Goal: Task Accomplishment & Management: Manage account settings

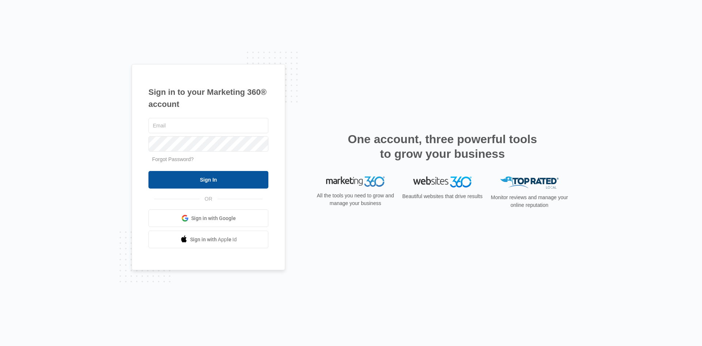
type input "[EMAIL_ADDRESS][DOMAIN_NAME]"
click at [201, 181] on input "Sign In" at bounding box center [209, 180] width 120 height 18
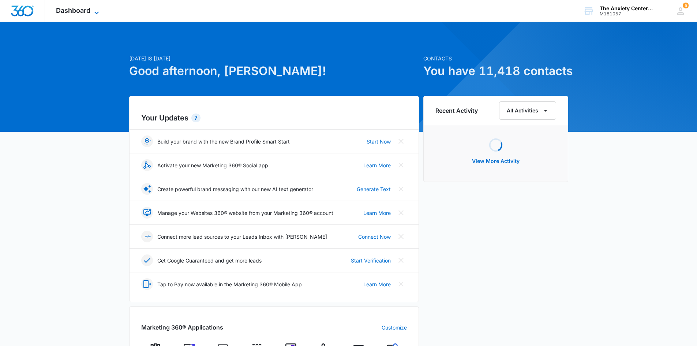
click at [97, 12] on icon at bounding box center [96, 12] width 9 height 9
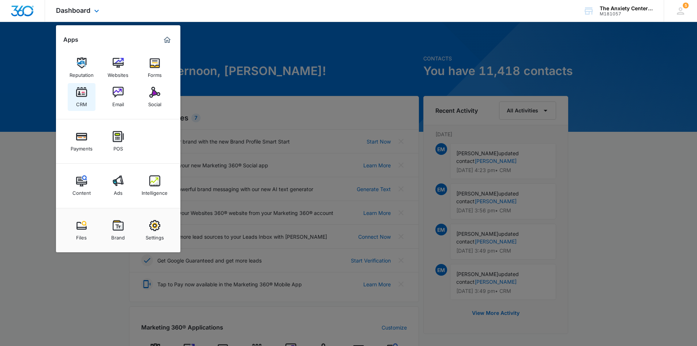
click at [83, 101] on div "CRM" at bounding box center [81, 103] width 11 height 10
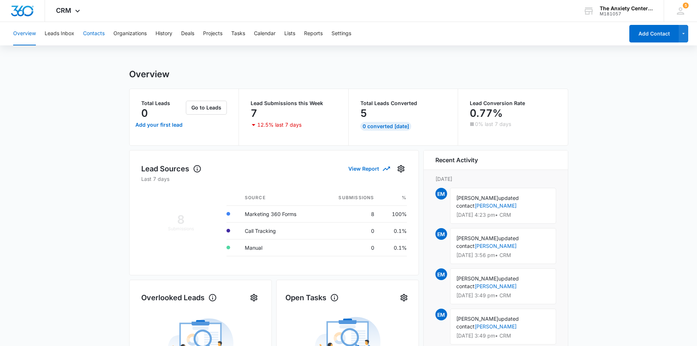
click at [94, 30] on button "Contacts" at bounding box center [94, 33] width 22 height 23
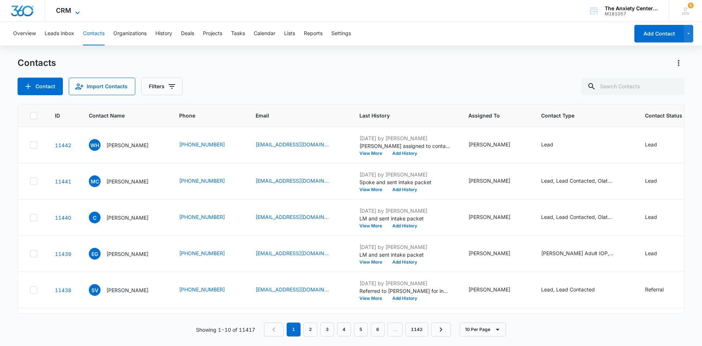
click at [77, 9] on icon at bounding box center [77, 12] width 9 height 9
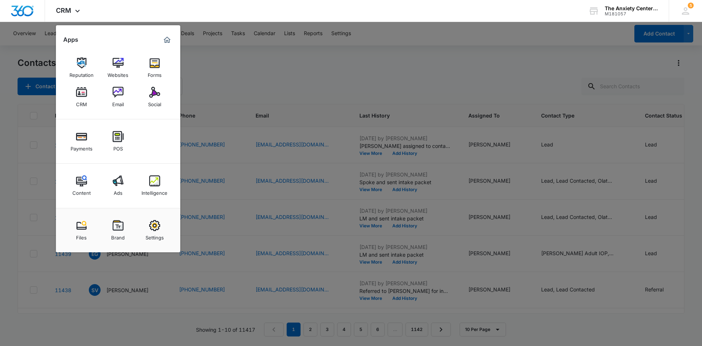
click at [158, 185] on img at bounding box center [154, 180] width 11 height 11
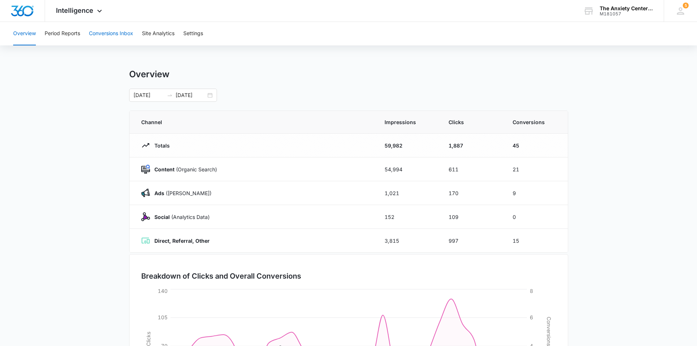
click at [103, 34] on button "Conversions Inbox" at bounding box center [111, 33] width 44 height 23
